Goal: Task Accomplishment & Management: Manage account settings

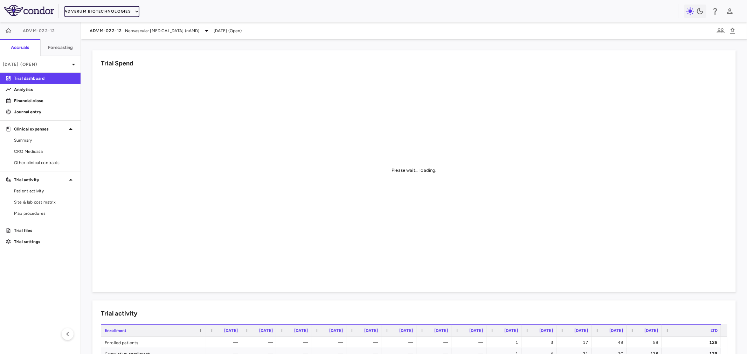
click at [94, 12] on button "Adverum Biotechnologies" at bounding box center [101, 11] width 75 height 11
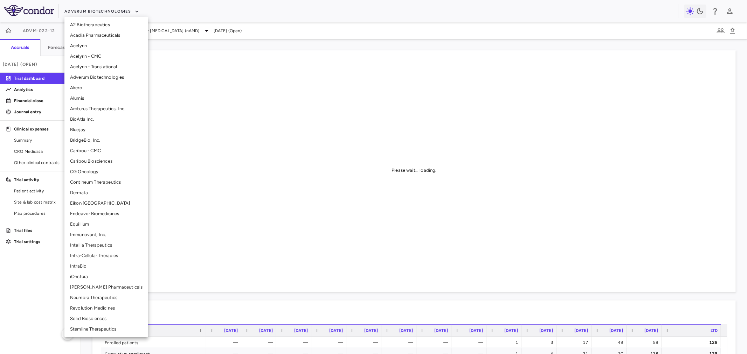
click at [100, 320] on li "Solid Biosciences" at bounding box center [106, 319] width 84 height 11
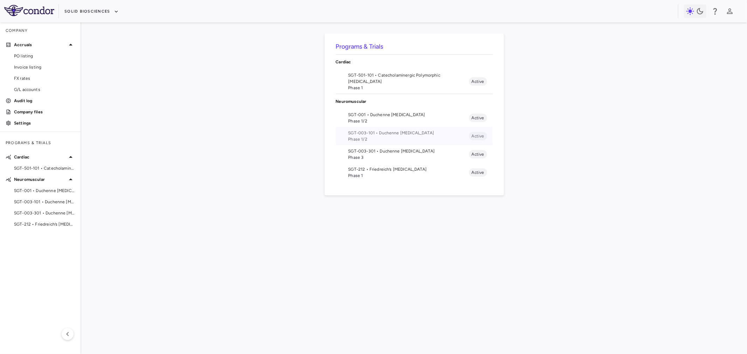
click at [378, 132] on span "SGT-003-101 • Duchenne muscular dystrophy" at bounding box center [408, 133] width 120 height 6
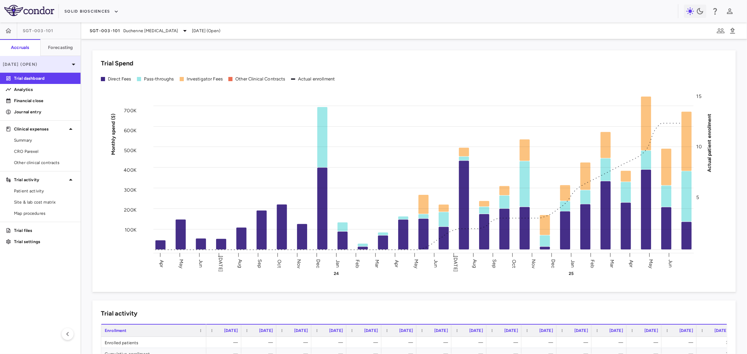
click at [70, 65] on icon at bounding box center [73, 64] width 8 height 8
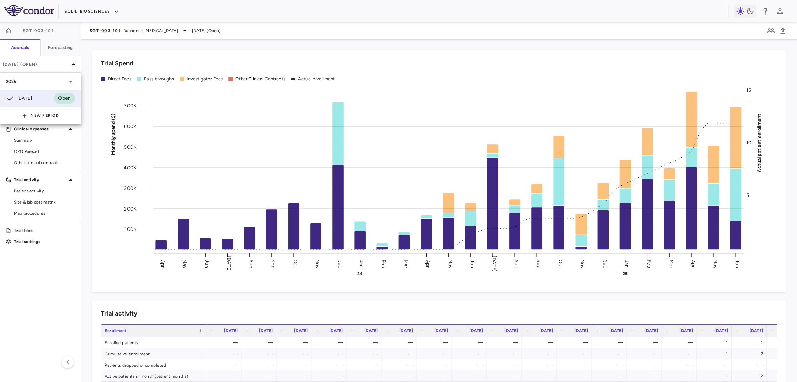
click at [78, 191] on div at bounding box center [398, 191] width 797 height 382
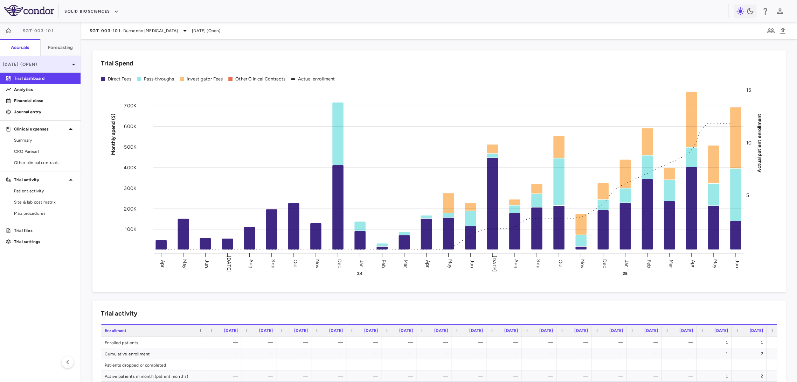
click at [72, 64] on icon at bounding box center [74, 65] width 4 height 2
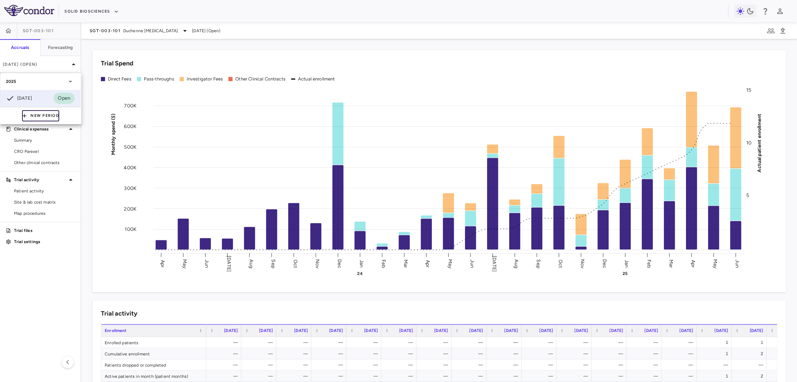
click at [32, 116] on button "New Period" at bounding box center [40, 115] width 37 height 11
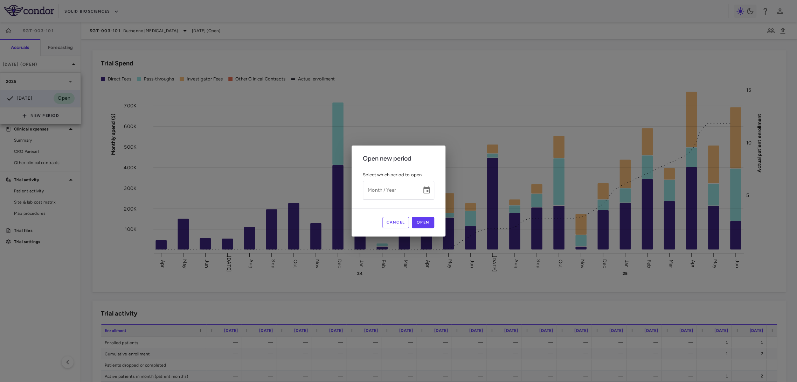
type input "*********"
click at [380, 188] on div "Month / Year ********* Month / Year" at bounding box center [398, 190] width 71 height 19
click at [357, 82] on div "Open new period Select which period to open. Month / Year ********* Month / Yea…" at bounding box center [398, 191] width 797 height 382
click at [392, 224] on button "Cancel" at bounding box center [395, 222] width 27 height 11
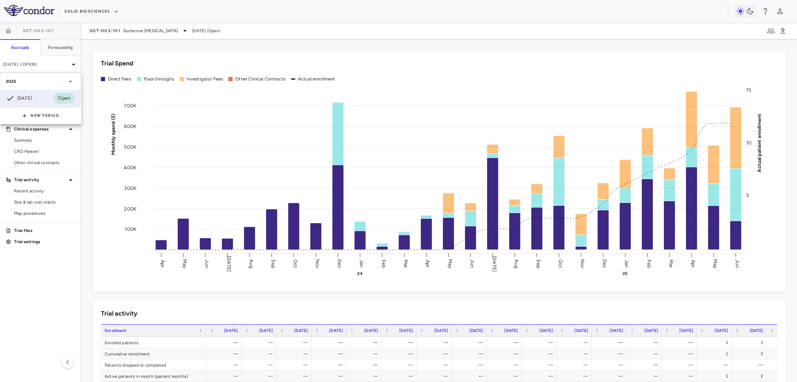
click at [91, 164] on div at bounding box center [398, 191] width 797 height 382
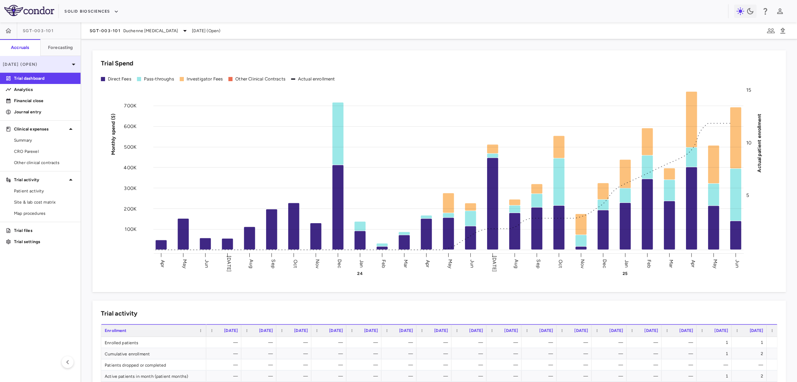
click at [69, 68] on div "Jun 2025 (Open)" at bounding box center [40, 64] width 81 height 17
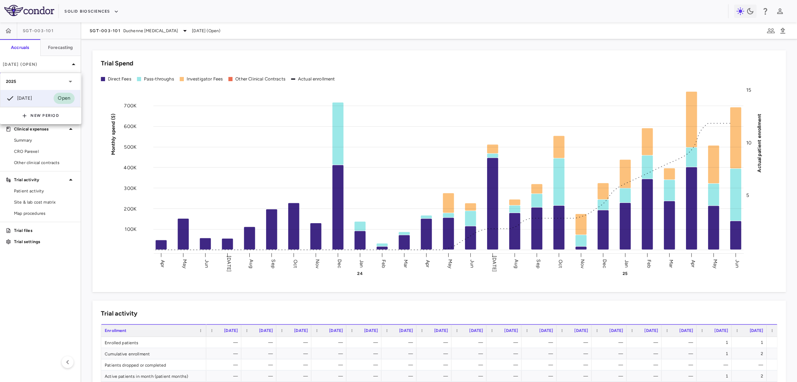
click at [205, 157] on div at bounding box center [398, 191] width 797 height 382
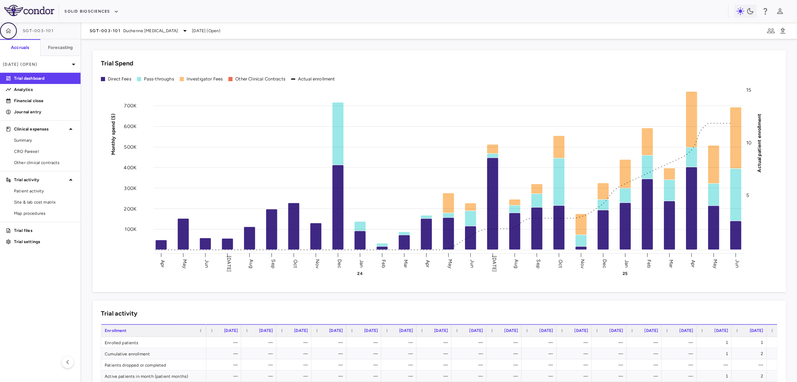
click at [9, 33] on icon "button" at bounding box center [9, 30] width 6 height 5
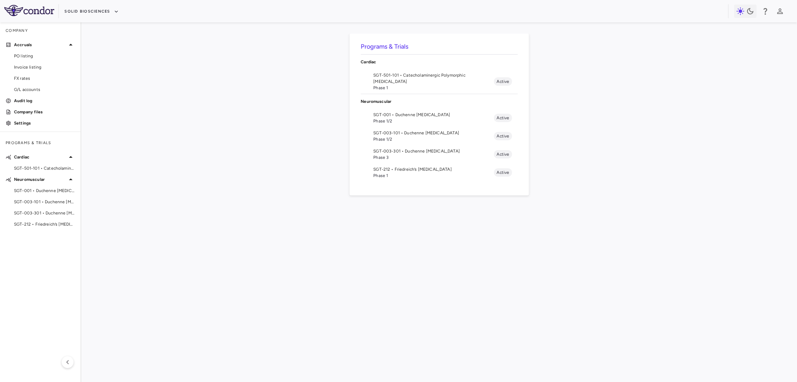
click at [255, 249] on div "Programs & Trials Cardiac SGT-501-101 • Catecholaminergic Polymorphic Ventricul…" at bounding box center [438, 203] width 693 height 338
click at [122, 156] on div "Programs & Trials Cardiac SGT-501-101 • Catecholaminergic Polymorphic Ventricul…" at bounding box center [438, 203] width 693 height 338
click at [417, 78] on span "SGT-501-101 • Catecholaminergic Polymorphic Ventricular Tachycardia" at bounding box center [433, 78] width 120 height 13
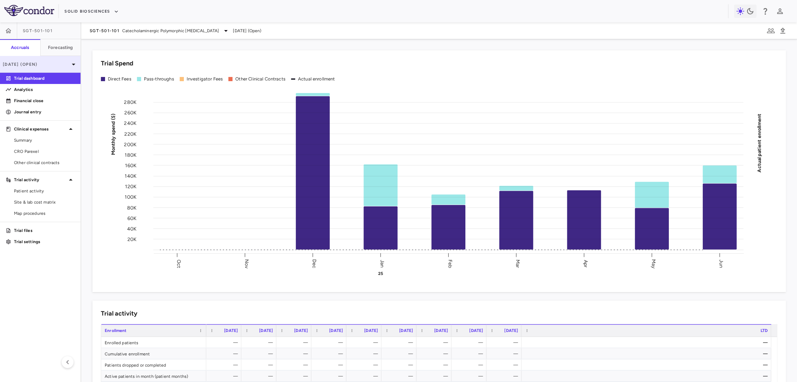
click at [70, 64] on icon at bounding box center [73, 64] width 8 height 8
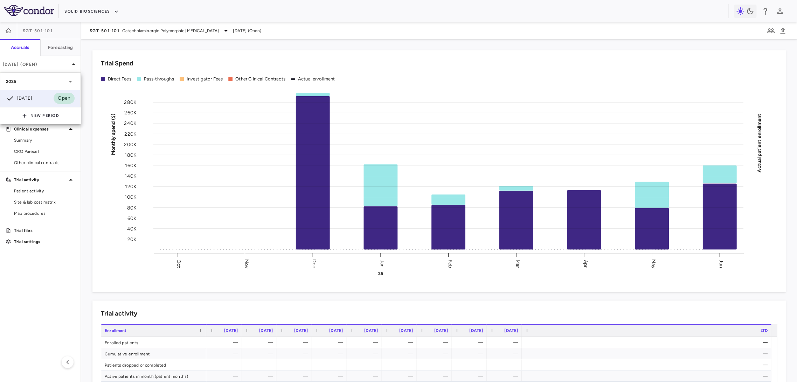
click at [48, 293] on div at bounding box center [398, 191] width 797 height 382
click at [41, 105] on link "Financial close" at bounding box center [40, 101] width 81 height 11
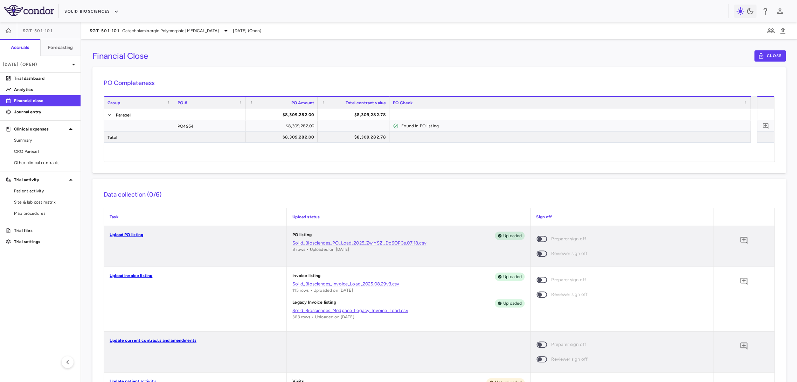
click at [537, 237] on span at bounding box center [542, 239] width 11 height 6
click at [537, 239] on span at bounding box center [542, 239] width 11 height 6
click at [747, 56] on icon "button" at bounding box center [761, 56] width 6 height 6
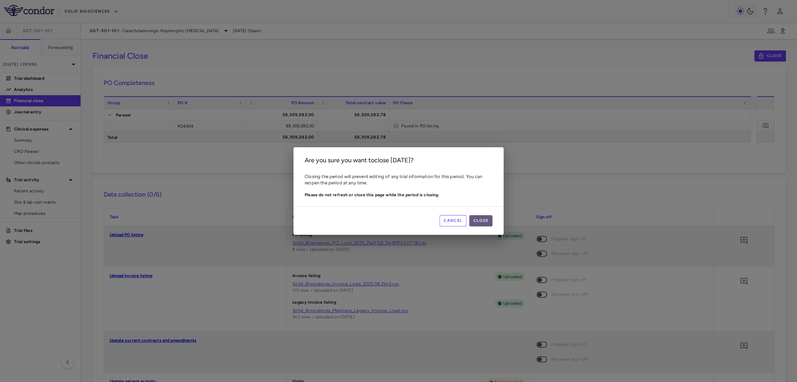
click at [485, 222] on button "Close" at bounding box center [480, 220] width 23 height 11
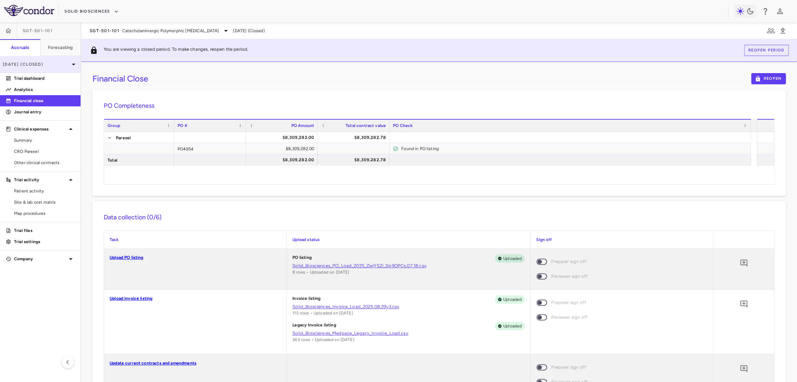
click at [58, 67] on p "Jun 2025 (Closed)" at bounding box center [36, 64] width 67 height 6
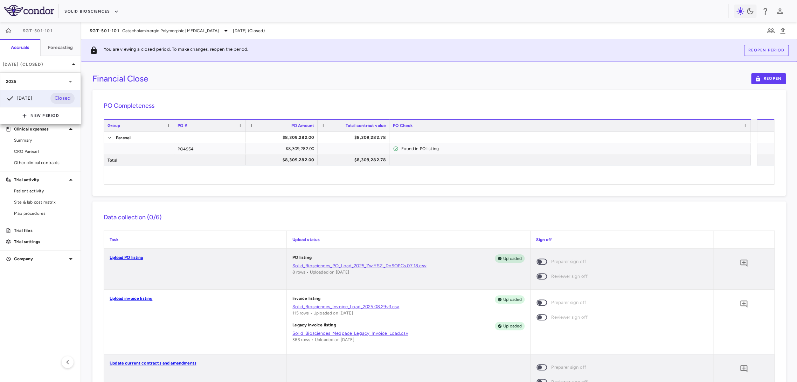
click at [181, 34] on div at bounding box center [398, 191] width 797 height 382
click at [185, 31] on span "Catecholaminergic Polymorphic Ventricular Tachycardia" at bounding box center [170, 31] width 97 height 6
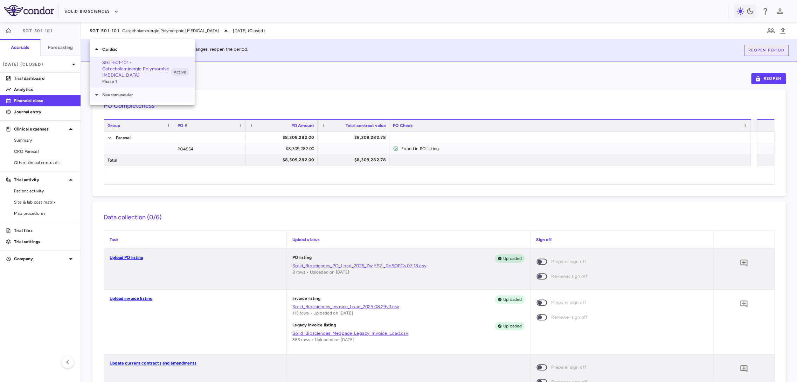
click at [127, 96] on p "Neuromuscular" at bounding box center [148, 95] width 92 height 6
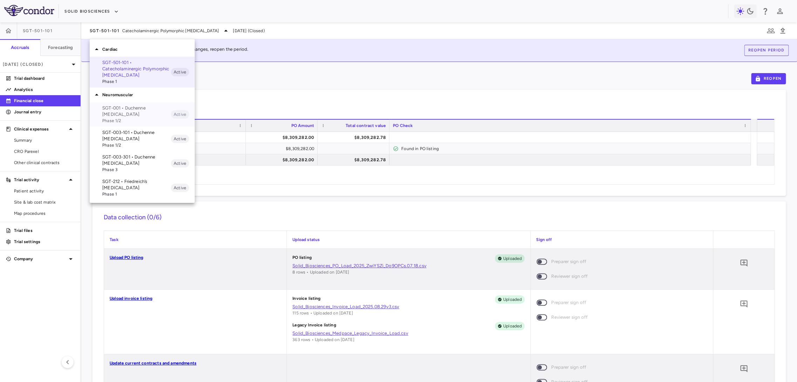
click at [128, 114] on p "SGT-001 • Duchenne muscular dystrophy" at bounding box center [136, 111] width 69 height 13
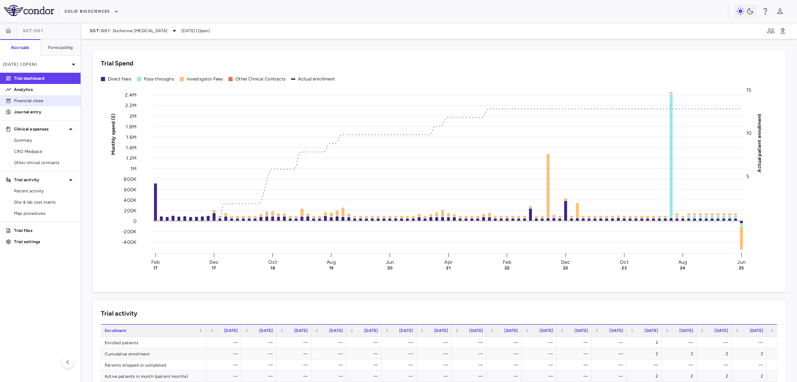
click at [53, 103] on p "Financial close" at bounding box center [44, 101] width 61 height 6
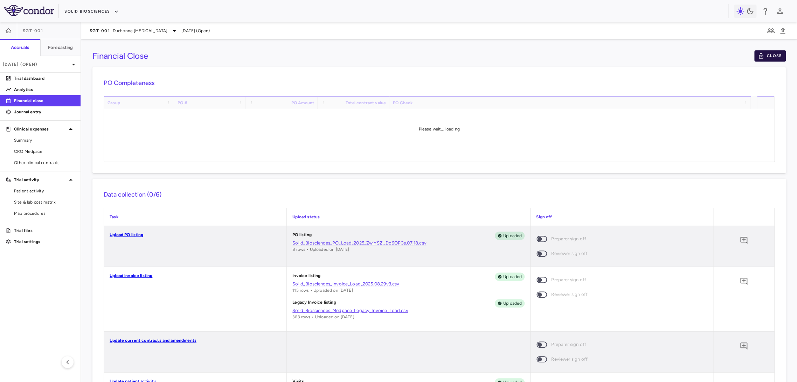
click at [747, 52] on button "Close" at bounding box center [770, 55] width 32 height 11
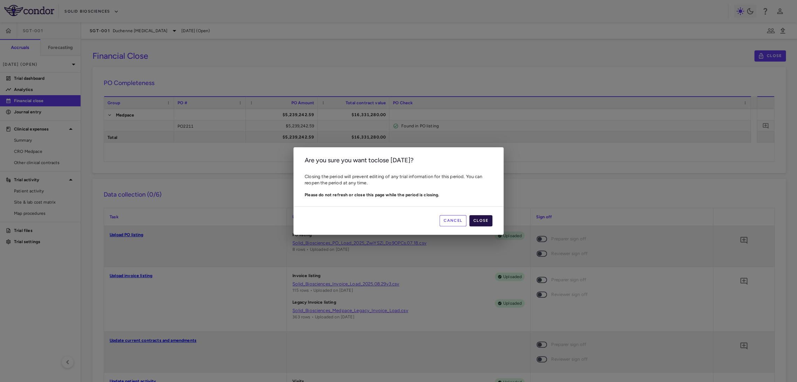
click at [484, 222] on button "Close" at bounding box center [480, 220] width 23 height 11
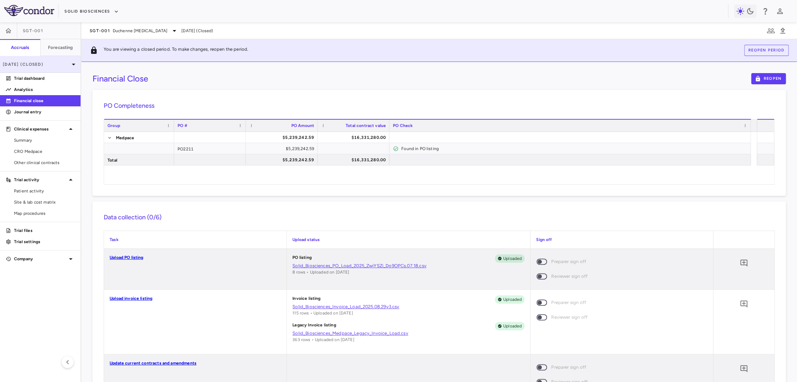
click at [65, 66] on p "Jun 2025 (Closed)" at bounding box center [36, 64] width 67 height 6
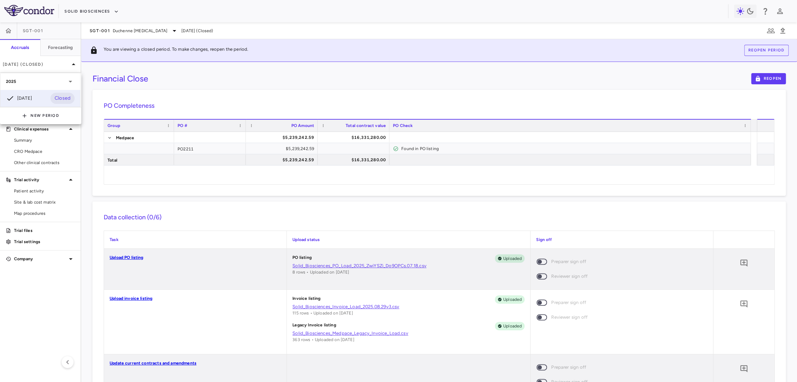
click at [136, 30] on div at bounding box center [398, 191] width 797 height 382
click at [157, 30] on span "Duchenne muscular dystrophy" at bounding box center [140, 31] width 55 height 6
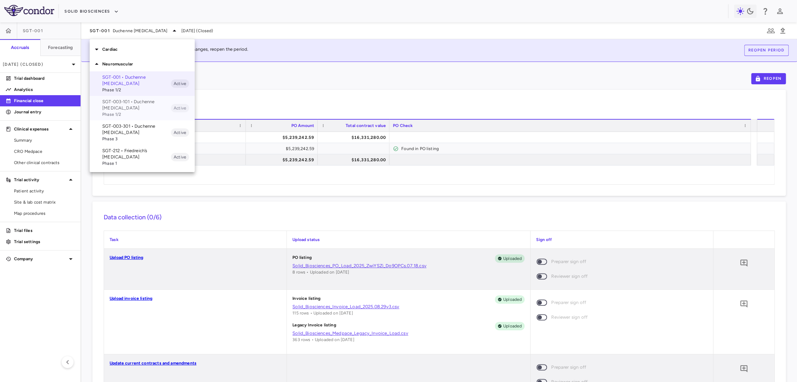
click at [120, 111] on span "Phase 1/2" at bounding box center [136, 114] width 69 height 6
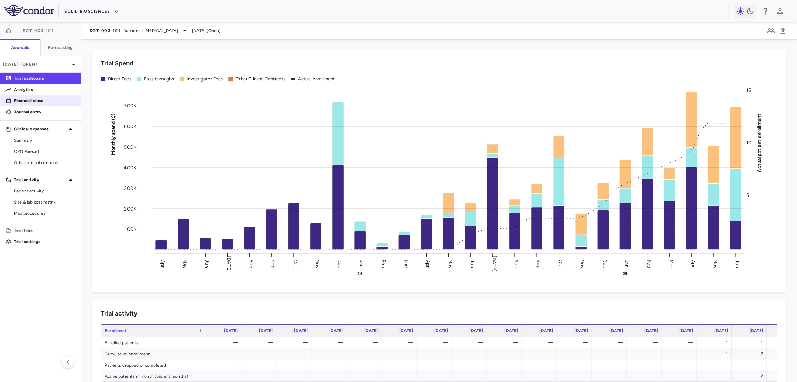
click at [25, 100] on p "Financial close" at bounding box center [44, 101] width 61 height 6
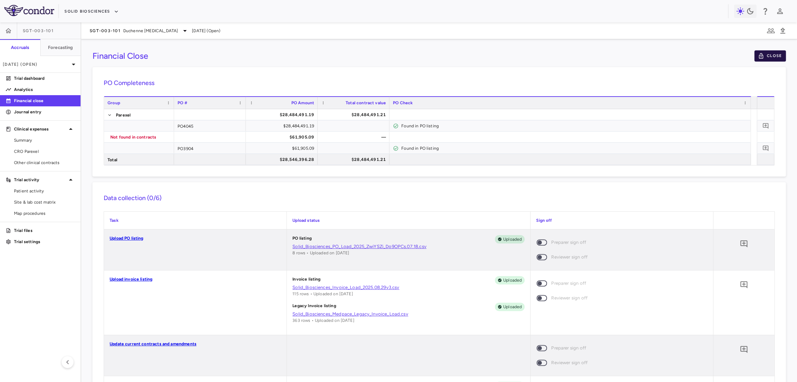
click at [747, 60] on button "Close" at bounding box center [770, 55] width 32 height 11
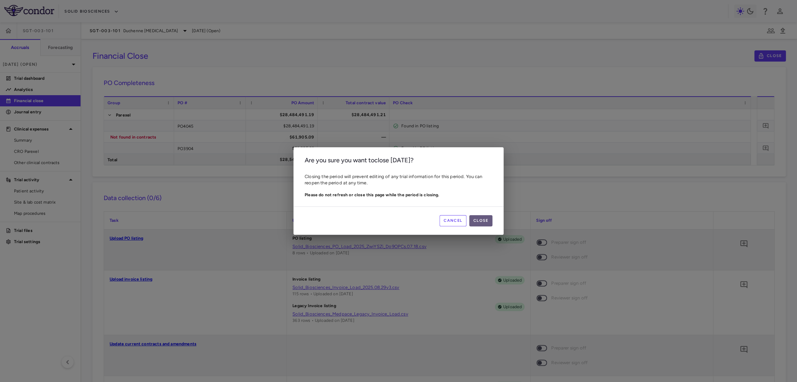
click at [491, 219] on button "Close" at bounding box center [480, 220] width 23 height 11
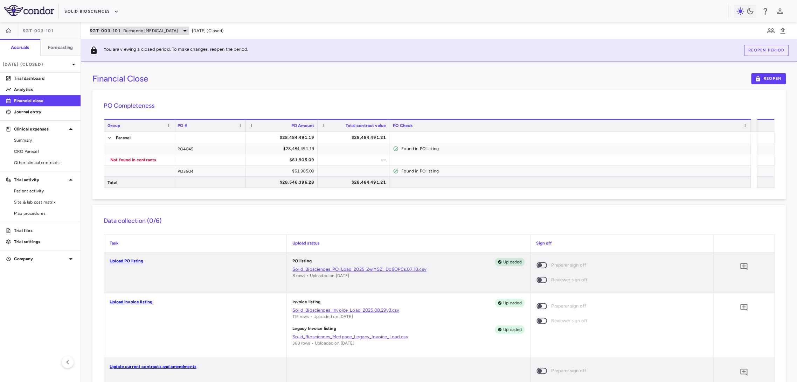
click at [148, 33] on span "Duchenne muscular dystrophy" at bounding box center [150, 31] width 55 height 6
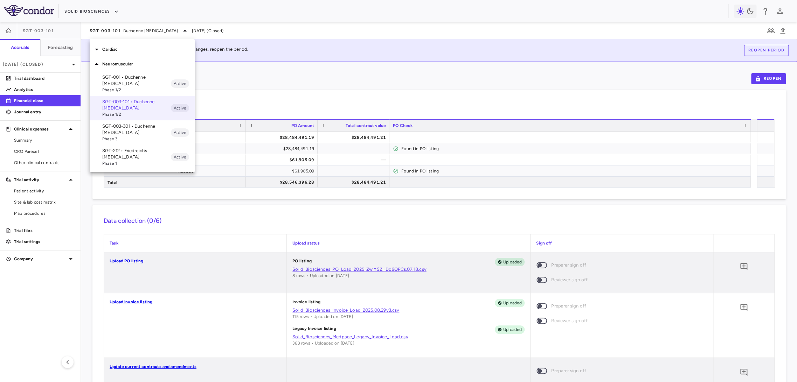
click at [137, 135] on p "SGT-003-301 • Duchenne muscular dystrophy" at bounding box center [136, 129] width 69 height 13
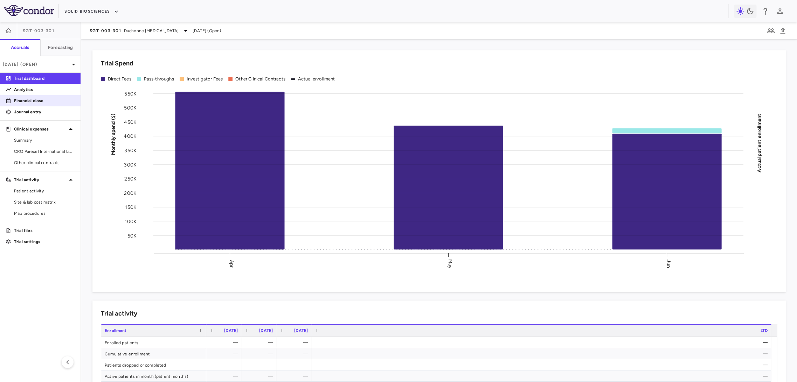
click at [32, 102] on p "Financial close" at bounding box center [44, 101] width 61 height 6
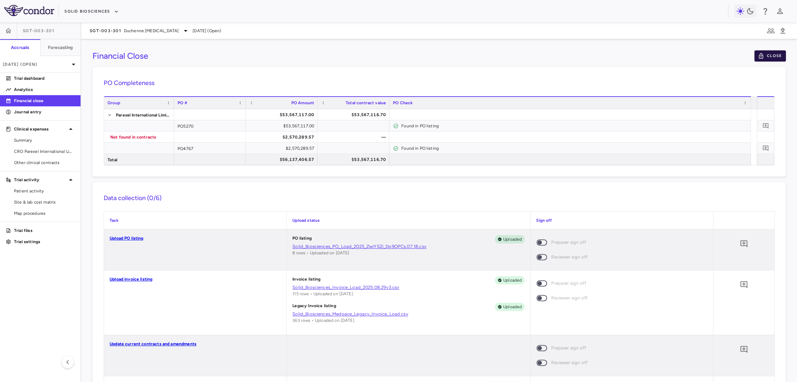
click at [747, 57] on icon "button" at bounding box center [761, 56] width 4 height 6
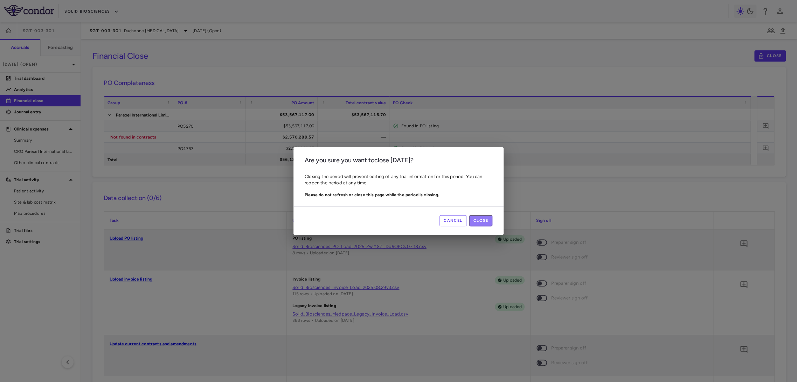
click at [480, 217] on button "Close" at bounding box center [480, 220] width 23 height 11
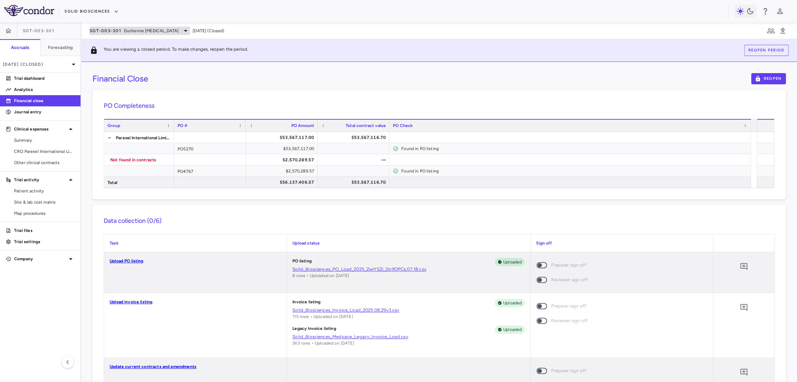
click at [145, 34] on div "SGT-003-301 Duchenne muscular dystrophy" at bounding box center [140, 31] width 100 height 8
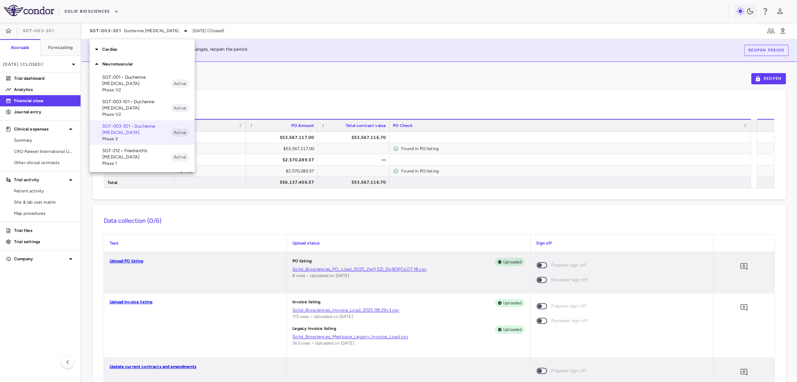
click at [155, 152] on p "SGT-212 • Friedreich’s ataxia" at bounding box center [136, 154] width 69 height 13
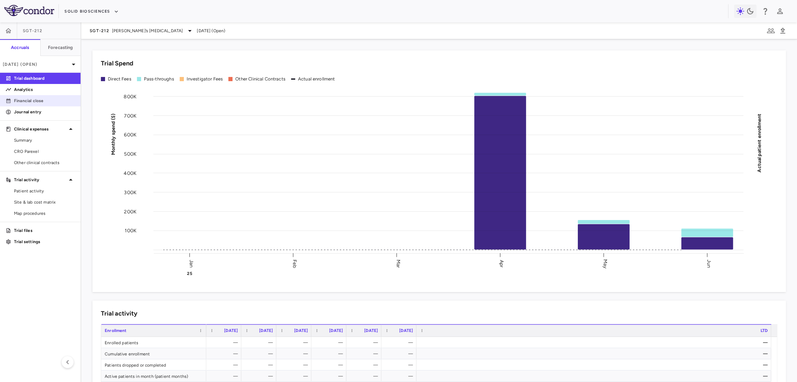
click at [49, 103] on p "Financial close" at bounding box center [44, 101] width 61 height 6
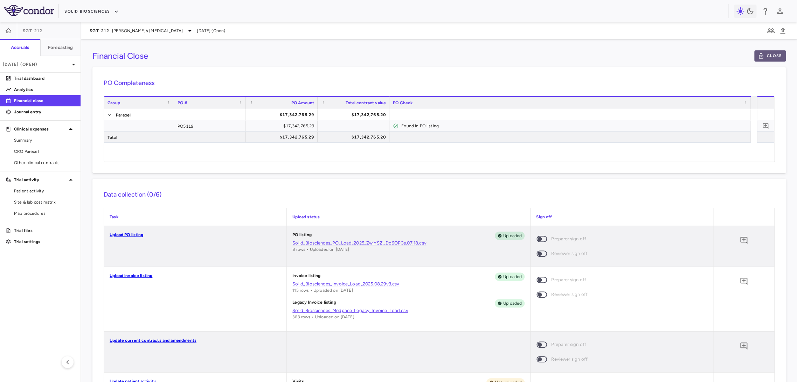
click at [747, 56] on icon "button" at bounding box center [761, 56] width 4 height 6
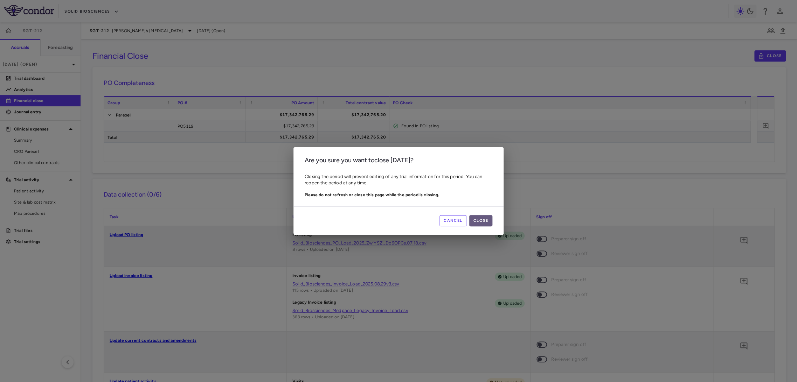
click at [478, 218] on button "Close" at bounding box center [480, 220] width 23 height 11
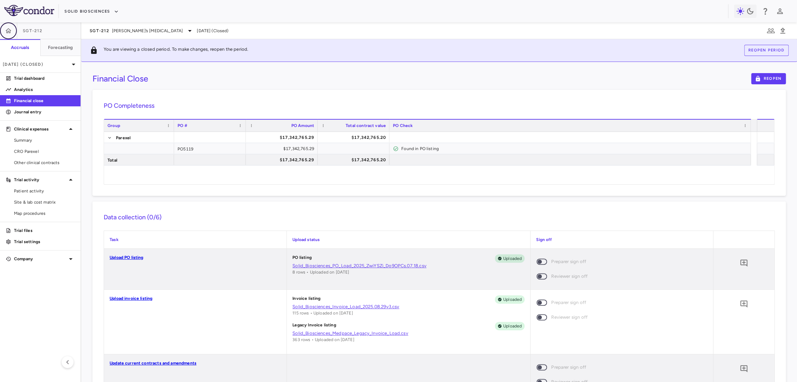
click at [12, 35] on button "button" at bounding box center [8, 30] width 17 height 17
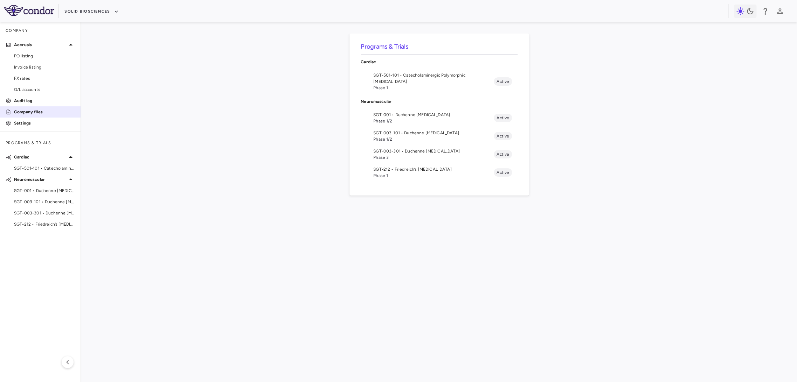
click at [42, 110] on p "Company files" at bounding box center [44, 112] width 61 height 6
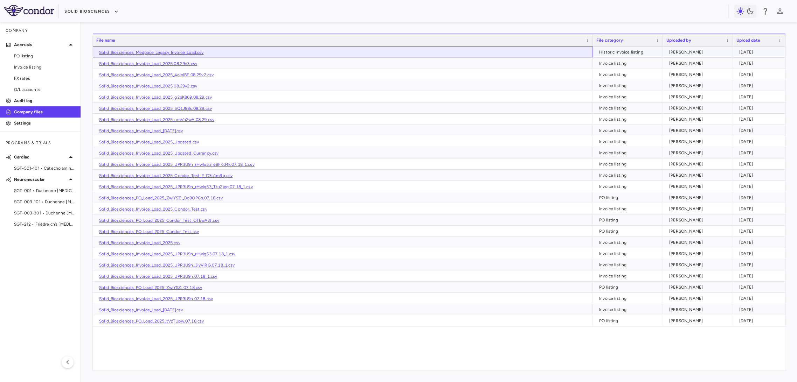
click at [156, 52] on link "Solid_Biosciences_Medpace_Legacy_Invoice_Load.csv" at bounding box center [151, 52] width 104 height 5
click at [157, 65] on link "Solid_Biosciences_Invoice_Load_2025.08.29v3.csv" at bounding box center [148, 63] width 98 height 5
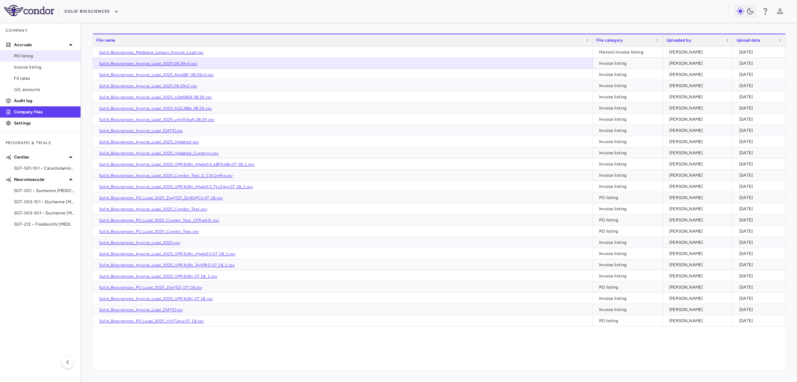
click at [25, 55] on span "PO listing" at bounding box center [44, 56] width 61 height 6
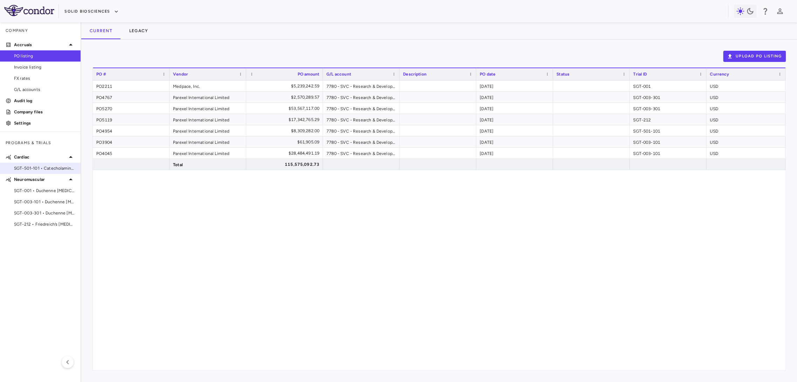
click at [49, 169] on span "SGT-501-101 • Catecholaminergic Polymorphic Ventricular Tachycardia" at bounding box center [44, 168] width 61 height 6
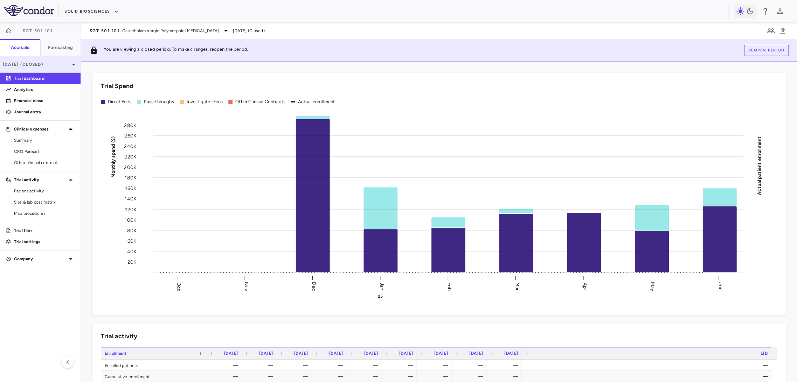
click at [78, 64] on div "Jun 2025 (Closed)" at bounding box center [40, 64] width 81 height 17
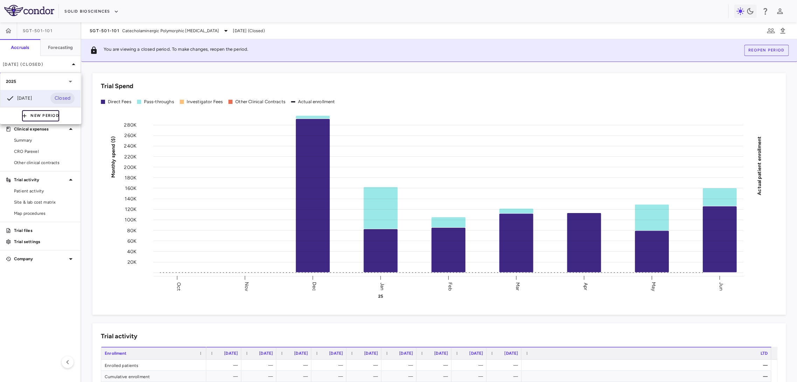
click at [24, 117] on icon "button" at bounding box center [24, 116] width 6 height 6
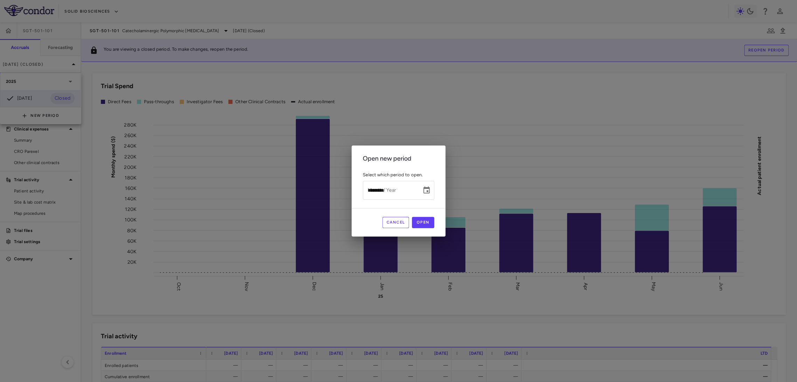
click at [372, 193] on input "*********" at bounding box center [390, 190] width 54 height 19
type input "**********"
click at [417, 223] on button "Open" at bounding box center [423, 222] width 22 height 11
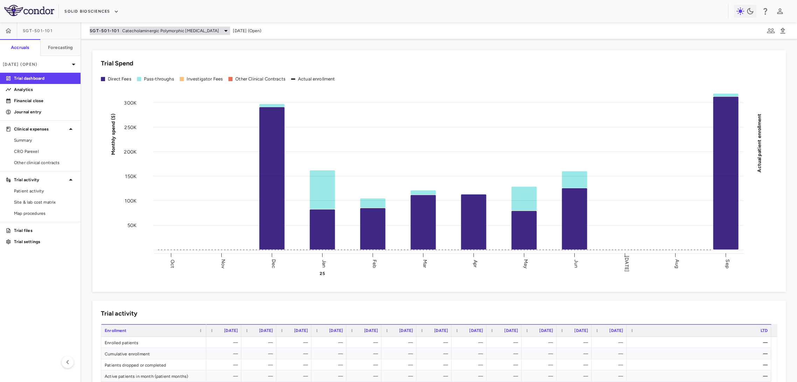
drag, startPoint x: 144, startPoint y: 22, endPoint x: 146, endPoint y: 28, distance: 6.4
click at [144, 22] on div "Solid Biosciences" at bounding box center [398, 11] width 797 height 22
click at [147, 33] on span "Catecholaminergic Polymorphic Ventricular Tachycardia" at bounding box center [170, 31] width 97 height 6
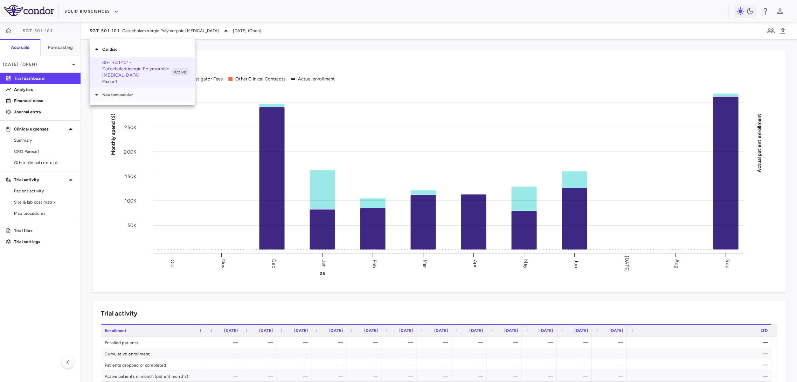
click at [137, 99] on div "Neuromuscular" at bounding box center [142, 95] width 105 height 15
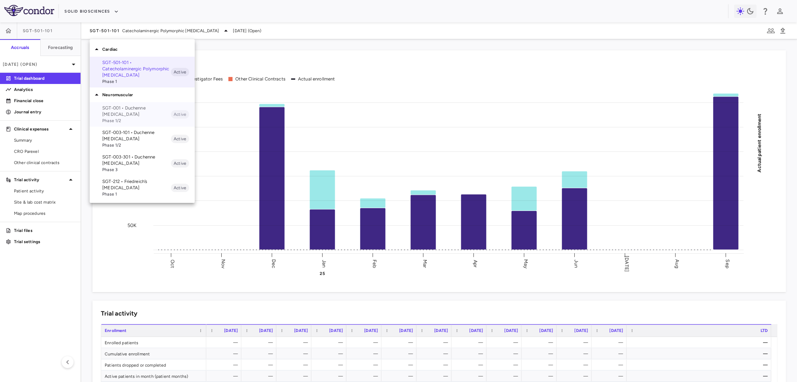
click at [131, 111] on p "SGT-001 • Duchenne muscular dystrophy" at bounding box center [136, 111] width 69 height 13
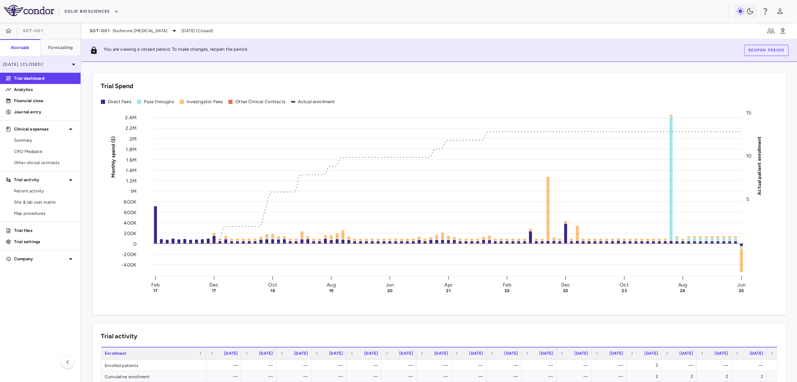
click at [71, 63] on icon at bounding box center [73, 64] width 8 height 8
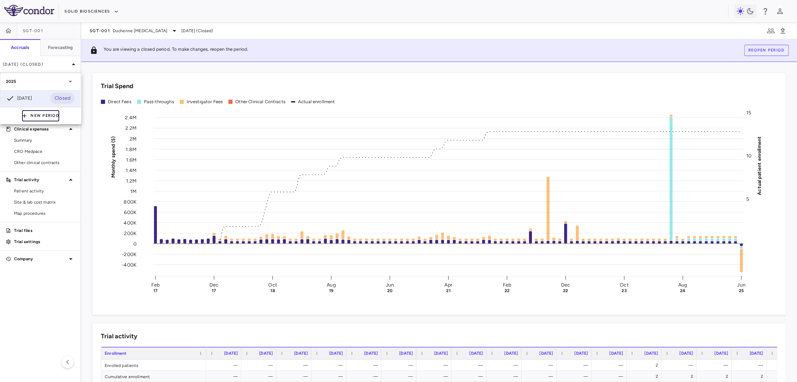
click at [43, 117] on button "New Period" at bounding box center [40, 115] width 37 height 11
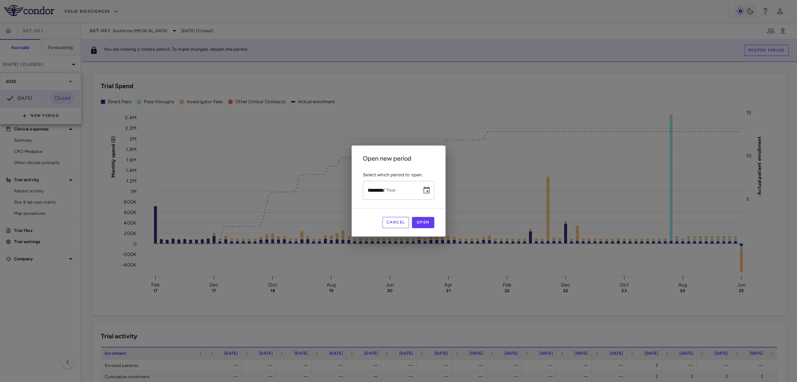
click at [377, 190] on div "Month / Year ********* Month / Year" at bounding box center [398, 190] width 71 height 19
type input "**********"
click at [422, 222] on button "Open" at bounding box center [423, 222] width 22 height 11
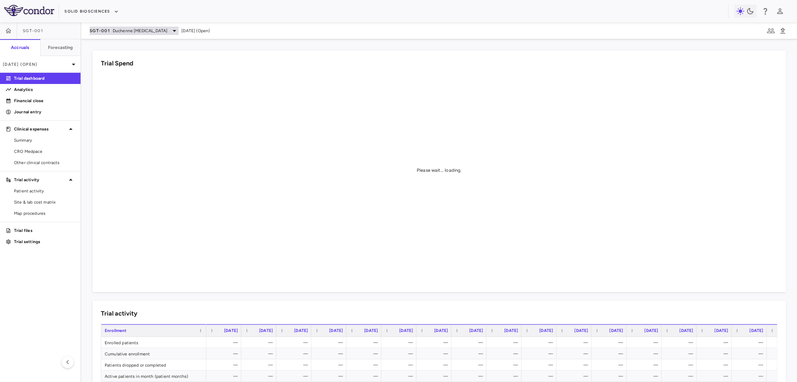
click at [148, 35] on div "SGT-001 Duchenne muscular dystrophy Sep 2025 (Open)" at bounding box center [439, 30] width 716 height 17
click at [148, 34] on div "SGT-001 Duchenne muscular dystrophy" at bounding box center [134, 31] width 89 height 8
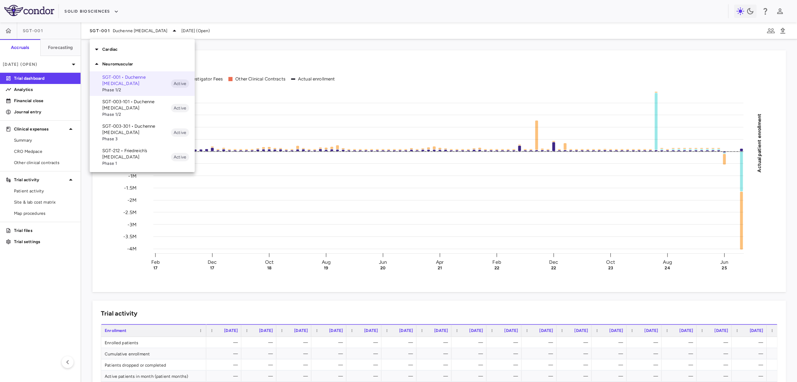
click at [149, 111] on p "SGT-003-101 • Duchenne muscular dystrophy" at bounding box center [136, 105] width 69 height 13
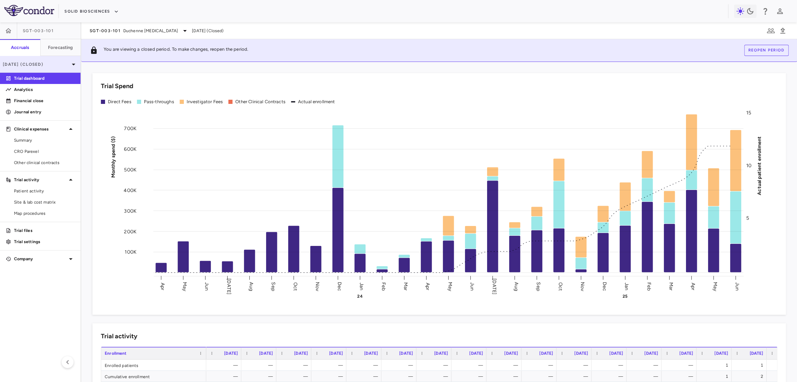
click at [44, 62] on p "Jun 2025 (Closed)" at bounding box center [36, 64] width 67 height 6
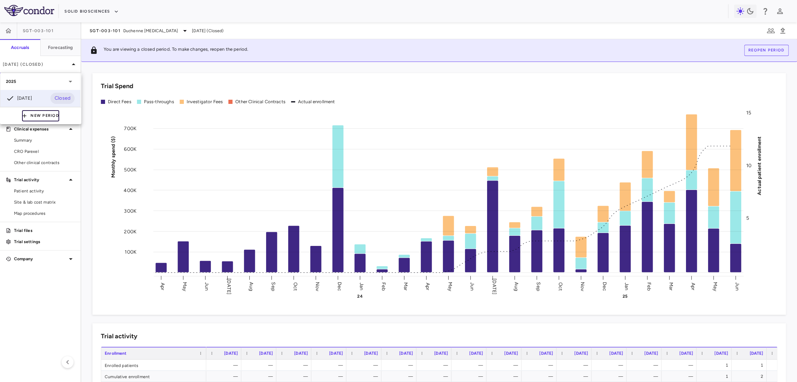
click at [51, 116] on button "New Period" at bounding box center [40, 115] width 37 height 11
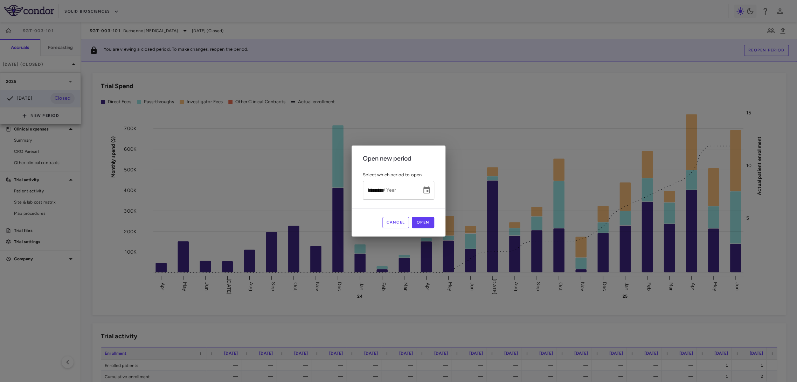
click at [366, 188] on input "*********" at bounding box center [390, 190] width 54 height 19
type input "**********"
click at [432, 221] on button "Open" at bounding box center [423, 222] width 22 height 11
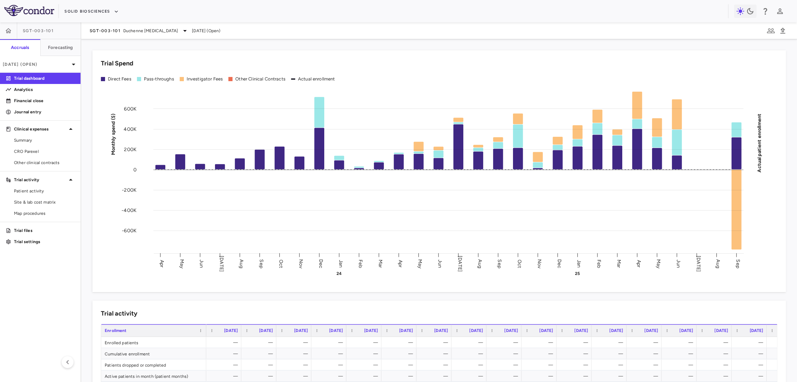
click at [105, 36] on div "SGT-003-101 Duchenne muscular dystrophy Sep 2025 (Open)" at bounding box center [439, 30] width 716 height 17
click at [107, 33] on span "SGT-003-101" at bounding box center [105, 31] width 31 height 6
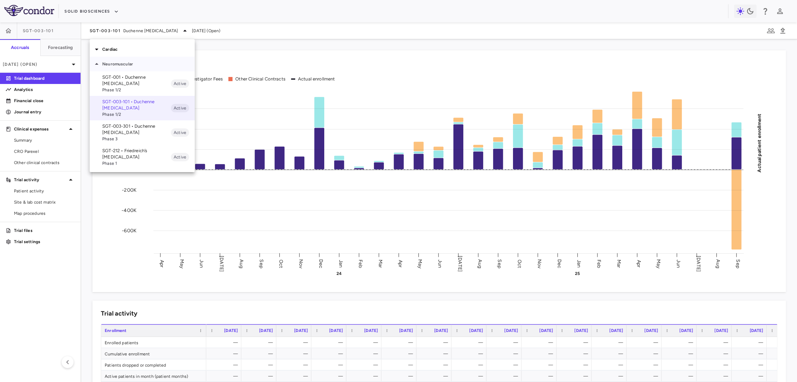
click at [116, 57] on div "Neuromuscular" at bounding box center [142, 64] width 105 height 15
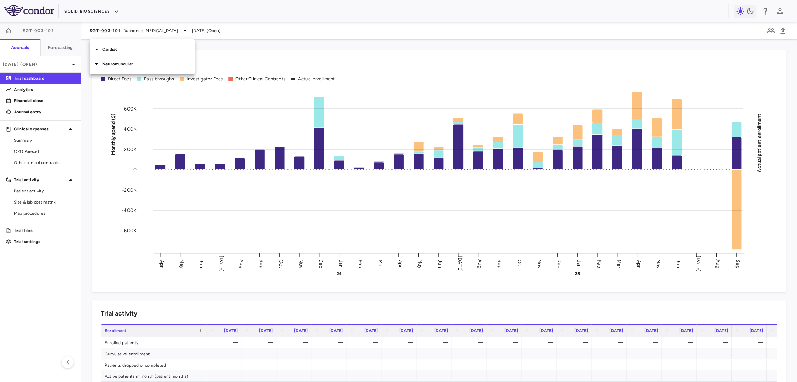
click at [128, 52] on p "Cardiac" at bounding box center [148, 49] width 92 height 6
click at [129, 73] on p "SGT-501-101 • Catecholaminergic Polymorphic Ventricular Tachycardia" at bounding box center [136, 69] width 69 height 19
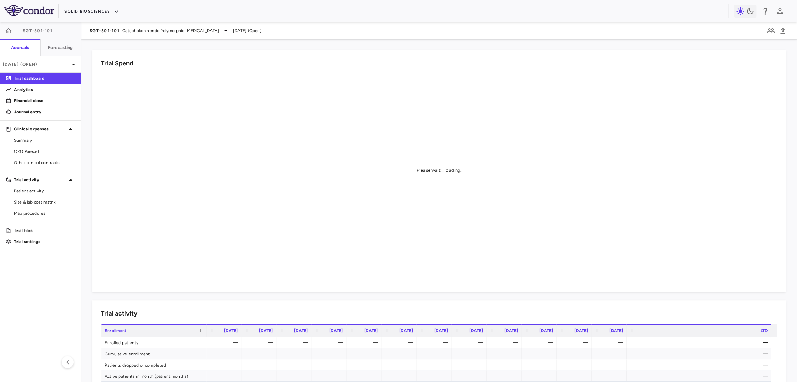
click at [160, 20] on div "Solid Biosciences" at bounding box center [398, 11] width 797 height 22
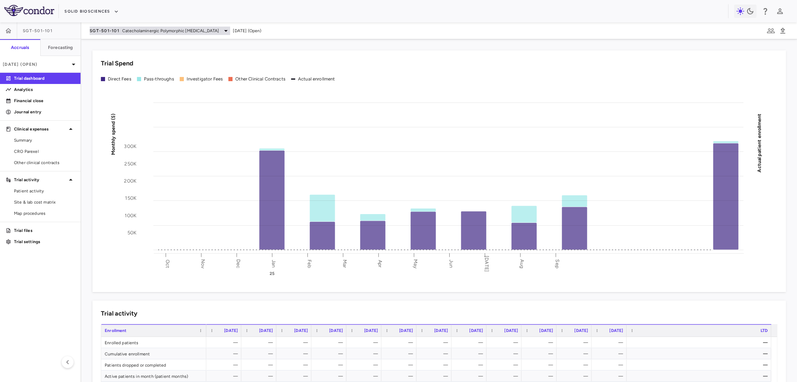
click at [157, 28] on span "Catecholaminergic Polymorphic Ventricular Tachycardia" at bounding box center [170, 31] width 97 height 6
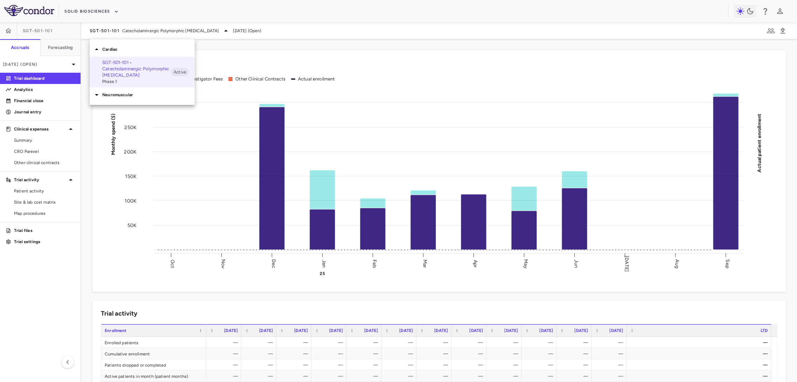
click at [143, 97] on p "Neuromuscular" at bounding box center [148, 95] width 92 height 6
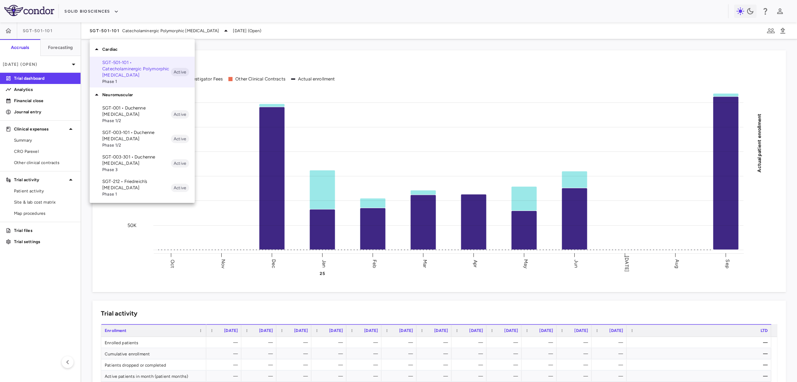
click at [141, 157] on p "SGT-003-301 • Duchenne muscular dystrophy" at bounding box center [136, 160] width 69 height 13
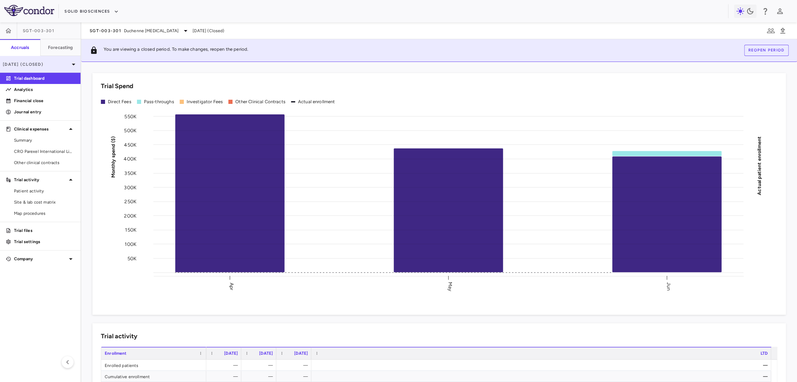
click at [62, 67] on p "Jun 2025 (Closed)" at bounding box center [36, 64] width 67 height 6
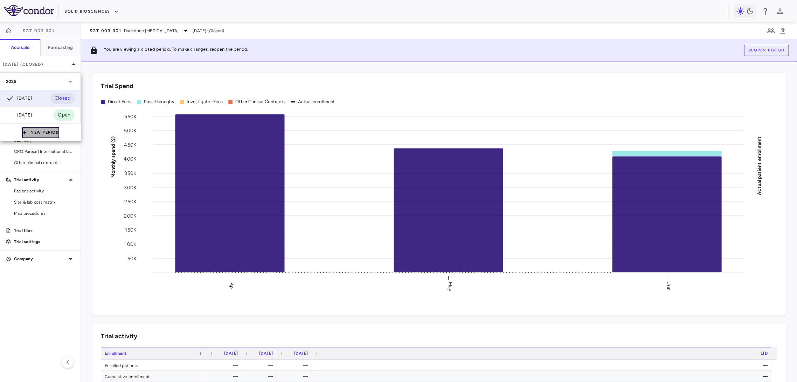
click at [32, 136] on button "New Period" at bounding box center [40, 132] width 37 height 11
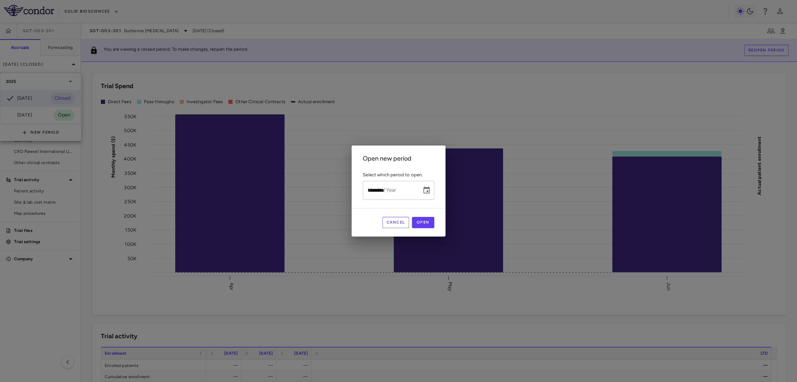
click at [375, 189] on div "Month / Year ********* Month / Year" at bounding box center [398, 190] width 71 height 19
type input "**********"
click at [426, 223] on button "Open" at bounding box center [423, 222] width 22 height 11
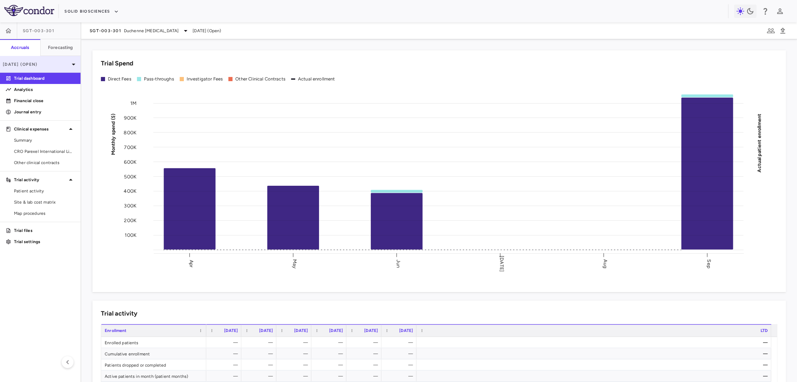
click at [62, 66] on p "Sep 2025 (Open)" at bounding box center [36, 64] width 67 height 6
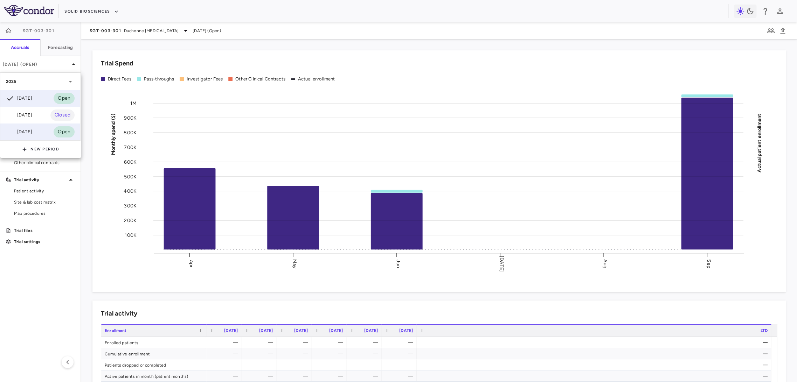
click at [48, 133] on div "Mar 2025 Open" at bounding box center [40, 132] width 80 height 17
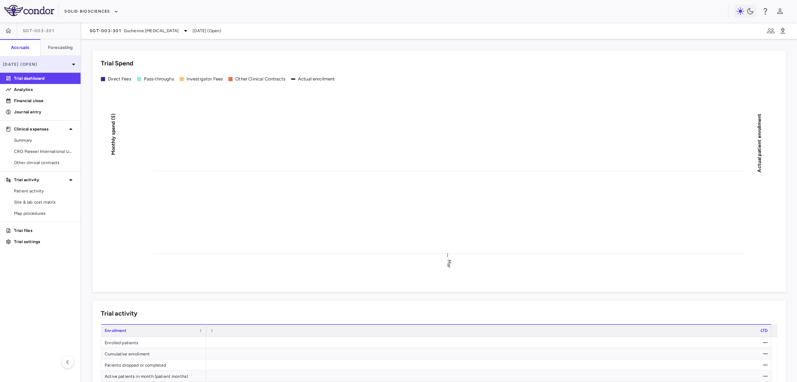
click at [74, 61] on icon at bounding box center [73, 64] width 8 height 8
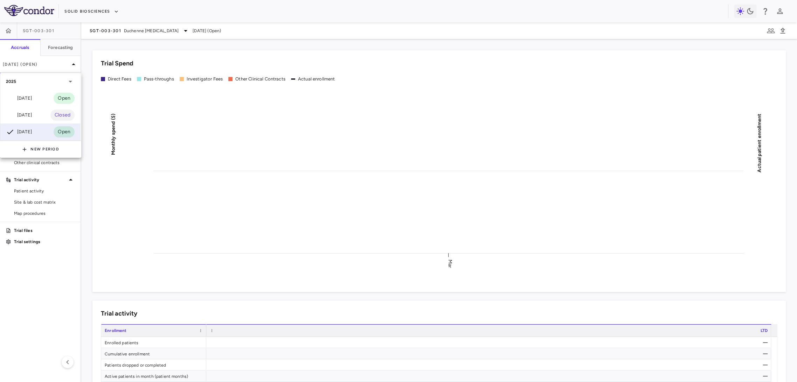
click at [95, 179] on div at bounding box center [398, 191] width 797 height 382
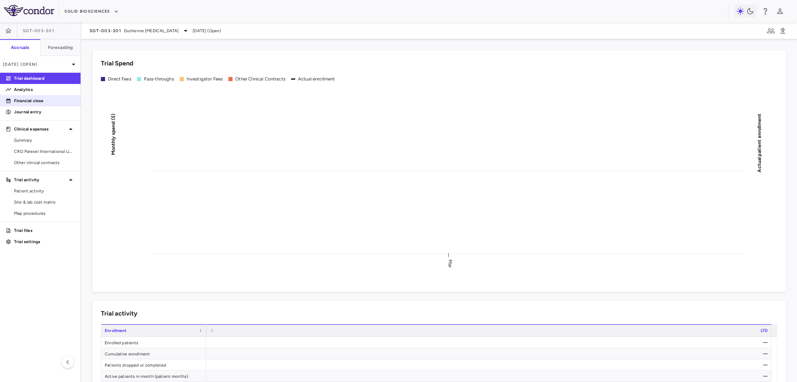
click at [39, 104] on p "Financial close" at bounding box center [44, 101] width 61 height 6
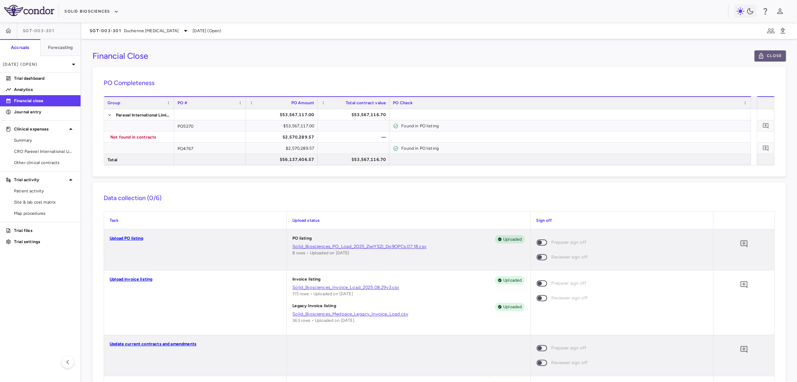
click at [747, 57] on icon "button" at bounding box center [761, 56] width 4 height 6
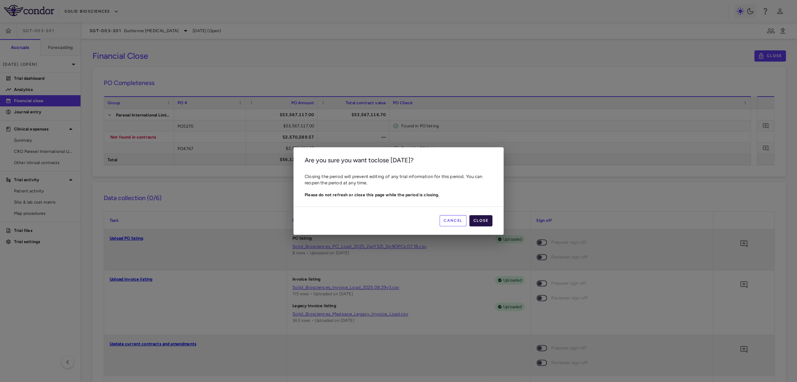
click at [477, 216] on button "Close" at bounding box center [480, 220] width 23 height 11
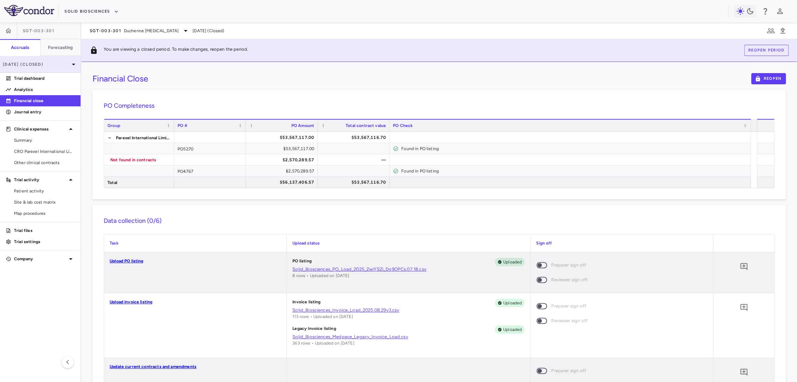
click at [48, 65] on p "Mar 2025 (Closed)" at bounding box center [36, 64] width 67 height 6
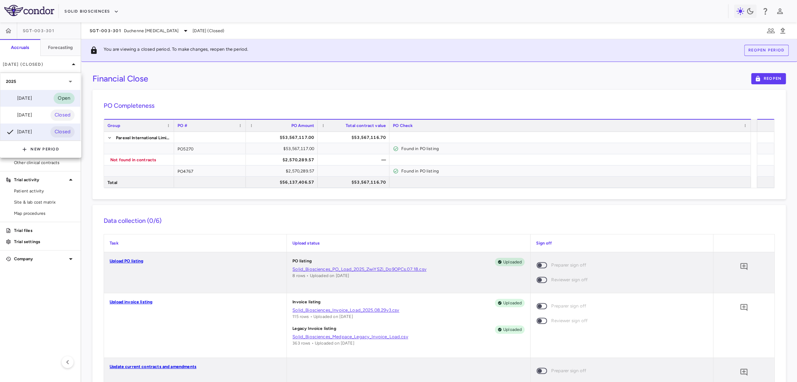
click at [37, 103] on div "Sep 2025 Open" at bounding box center [40, 98] width 80 height 17
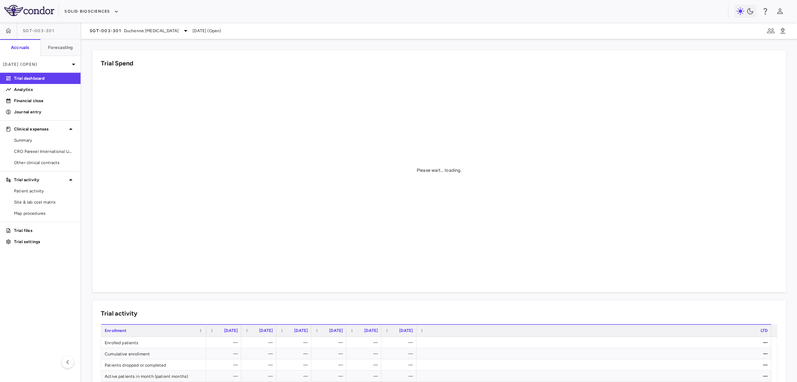
click at [178, 24] on div "SGT-003-301 Duchenne muscular dystrophy Sep 2025 (Open)" at bounding box center [439, 30] width 716 height 17
click at [174, 37] on div "SGT-003-301 Duchenne muscular dystrophy Sep 2025 (Open)" at bounding box center [439, 30] width 716 height 17
click at [174, 33] on span "Duchenne muscular dystrophy" at bounding box center [151, 31] width 55 height 6
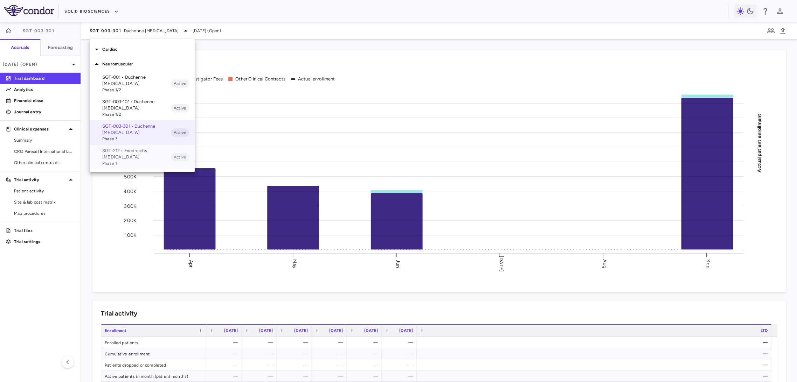
click at [154, 148] on p "SGT-212 • Friedreich’s ataxia" at bounding box center [136, 154] width 69 height 13
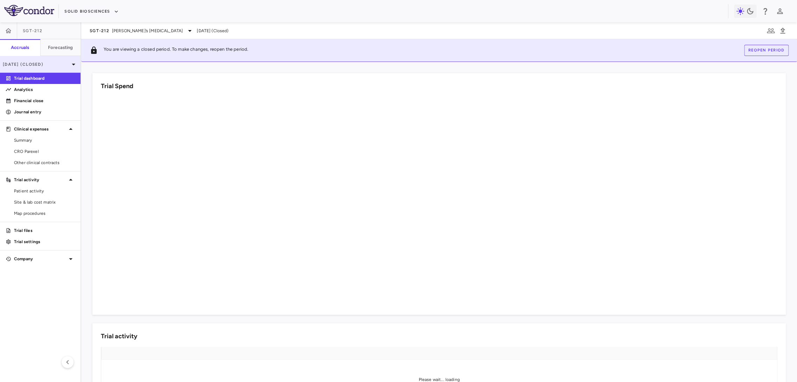
click at [56, 63] on p "Jun 2025 (Closed)" at bounding box center [36, 64] width 67 height 6
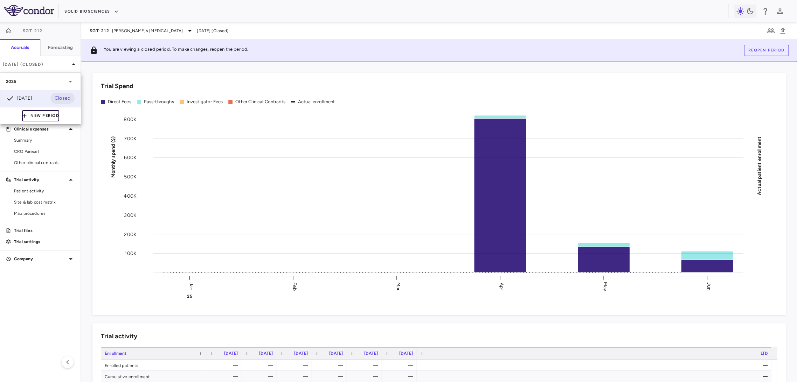
click at [45, 118] on button "New Period" at bounding box center [40, 115] width 37 height 11
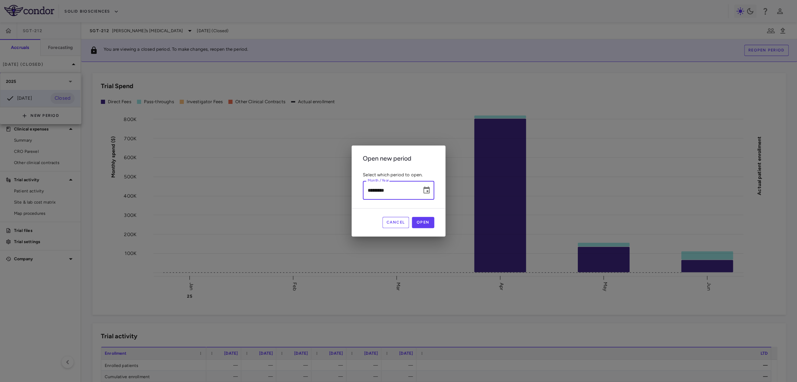
drag, startPoint x: 373, startPoint y: 186, endPoint x: 404, endPoint y: 171, distance: 34.0
click at [374, 187] on div "Month / Year ********* Month / Year" at bounding box center [398, 190] width 71 height 19
type input "**********"
click at [419, 224] on button "Open" at bounding box center [423, 222] width 22 height 11
